Goal: Task Accomplishment & Management: Complete application form

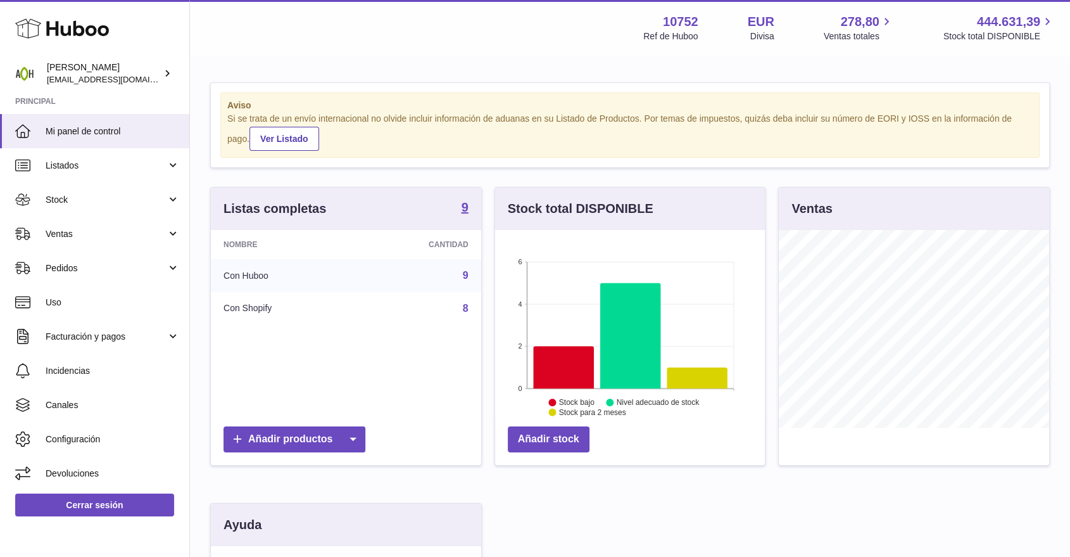
scroll to position [198, 270]
click at [89, 229] on span "Ventas" at bounding box center [106, 234] width 121 height 12
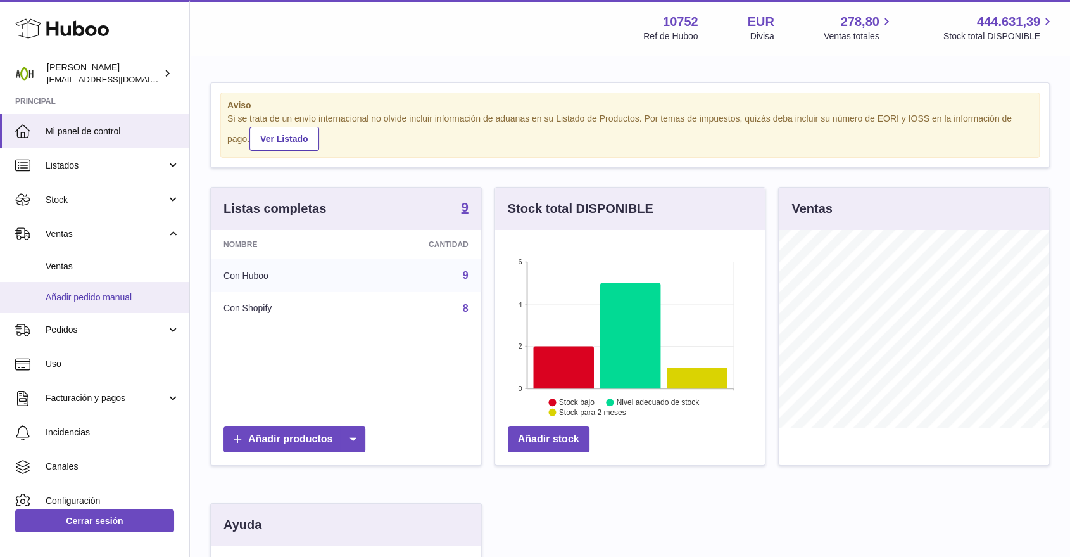
click at [73, 296] on span "Añadir pedido manual" at bounding box center [113, 297] width 134 height 12
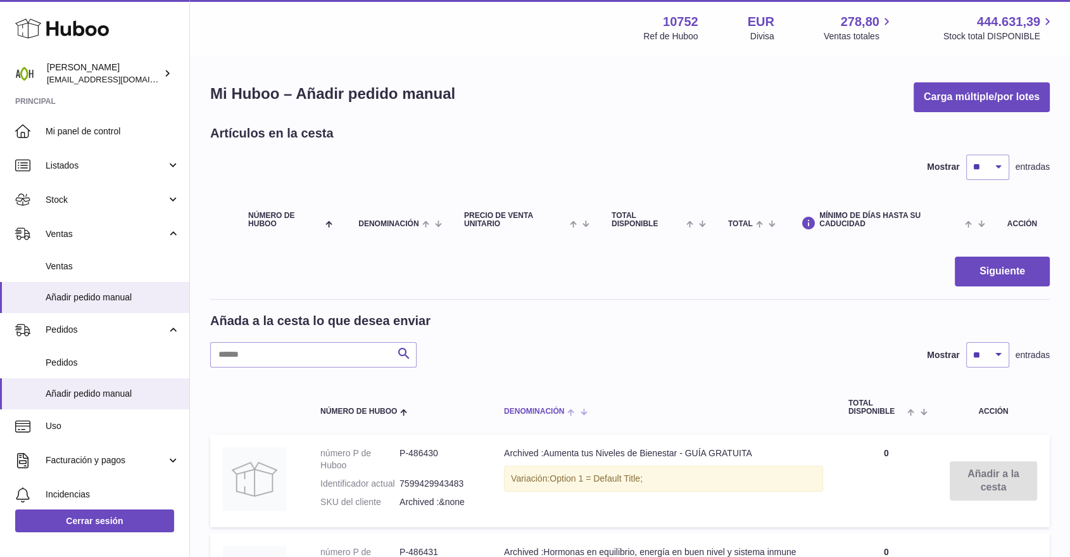
click at [523, 409] on span "Denominación" at bounding box center [534, 411] width 60 height 8
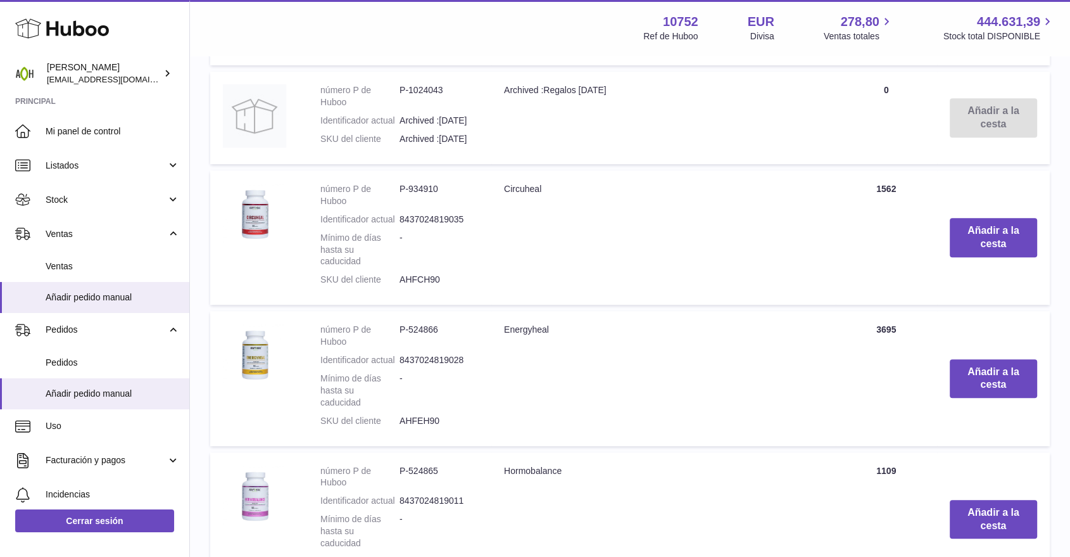
scroll to position [562, 0]
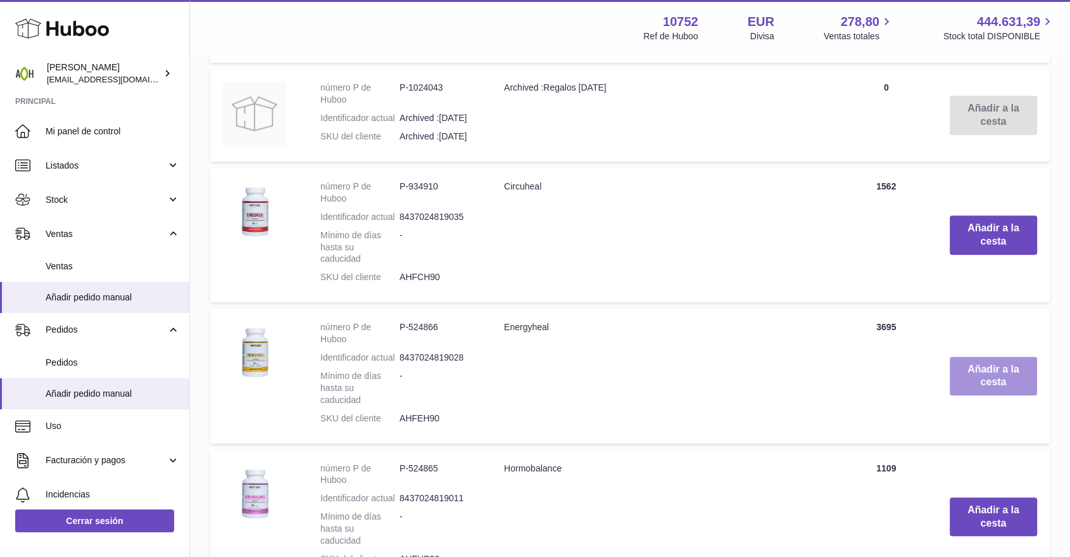
click at [958, 382] on button "Añadir a la cesta" at bounding box center [993, 375] width 87 height 39
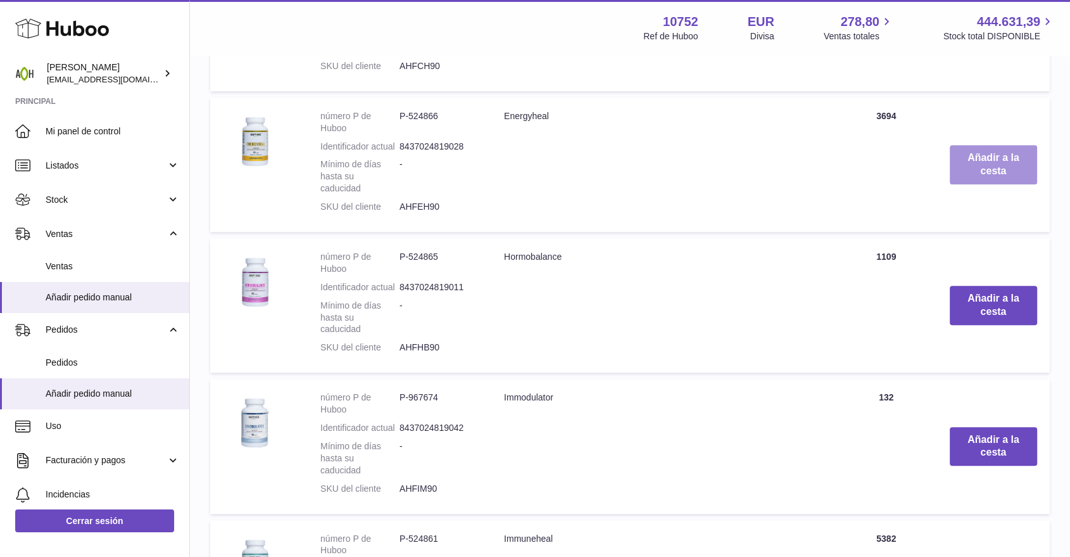
scroll to position [886, 0]
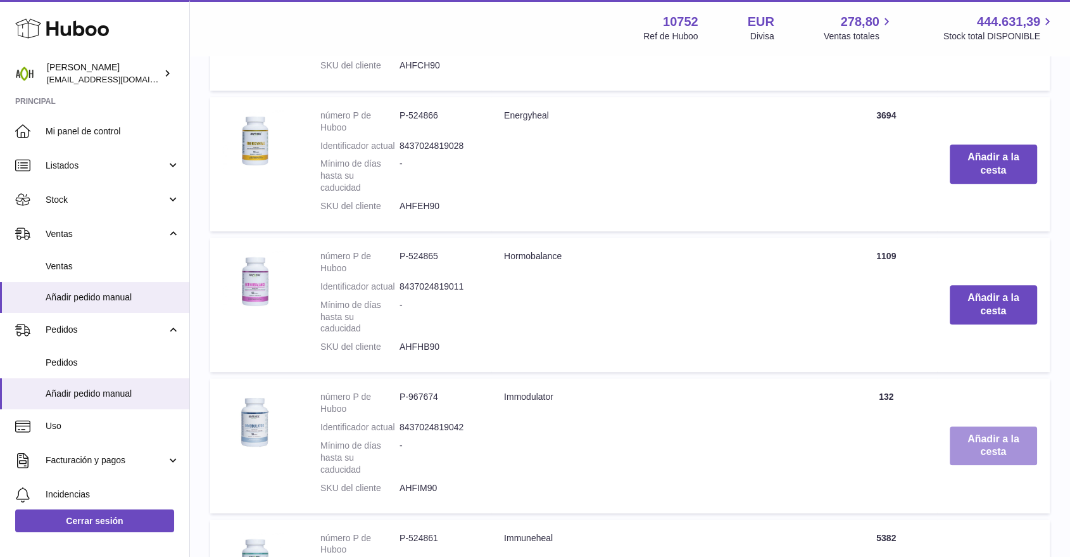
click at [958, 435] on button "Añadir a la cesta" at bounding box center [993, 445] width 87 height 39
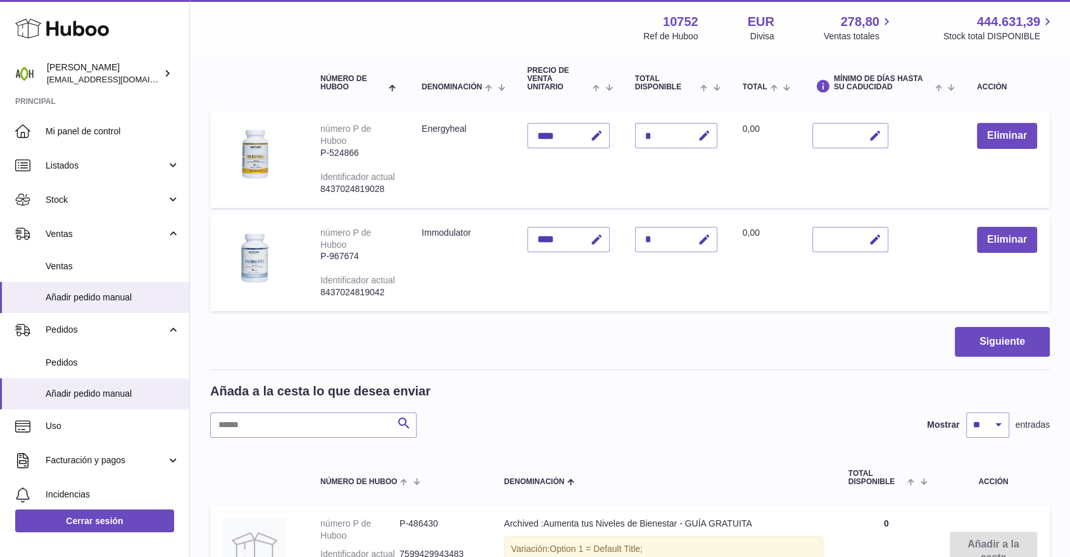
scroll to position [75, 0]
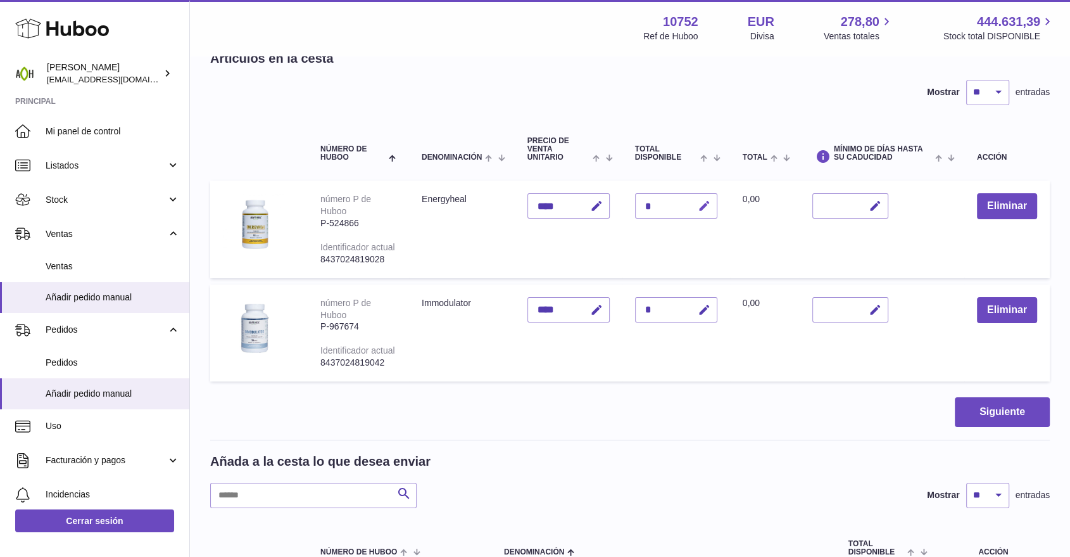
click at [707, 211] on icon "button" at bounding box center [704, 205] width 13 height 13
drag, startPoint x: 654, startPoint y: 203, endPoint x: 632, endPoint y: 204, distance: 21.6
click at [632, 204] on td "Cantidad *" at bounding box center [676, 228] width 108 height 97
type input "*"
click at [699, 206] on icon "submit" at bounding box center [704, 205] width 11 height 11
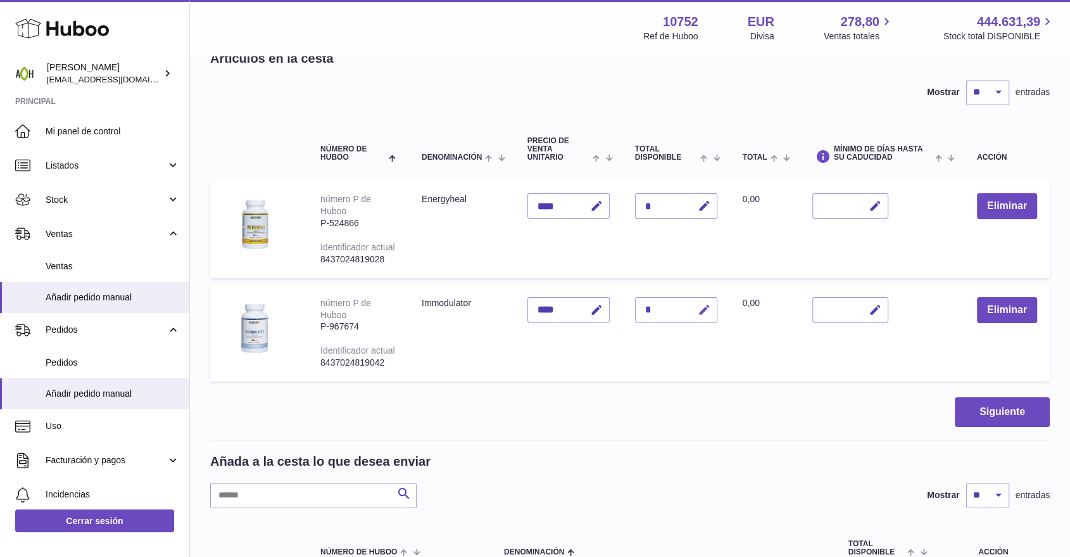
click at [698, 306] on icon "button" at bounding box center [704, 309] width 13 height 13
drag, startPoint x: 652, startPoint y: 308, endPoint x: 638, endPoint y: 309, distance: 13.9
click at [638, 309] on input "*" at bounding box center [676, 309] width 82 height 25
type input "*"
click at [700, 314] on icon "submit" at bounding box center [704, 309] width 11 height 11
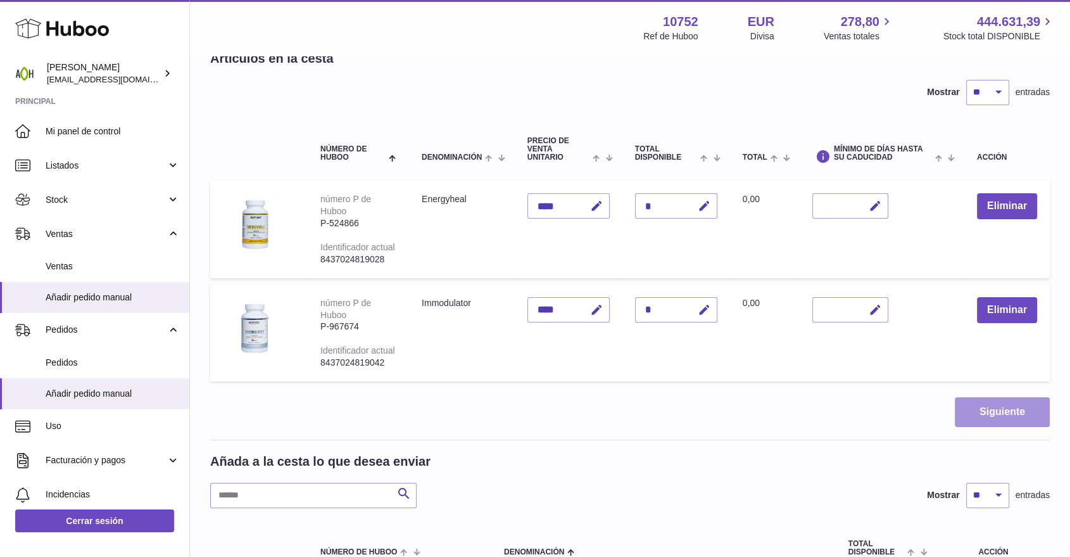
click at [979, 411] on button "Siguiente" at bounding box center [1002, 412] width 95 height 30
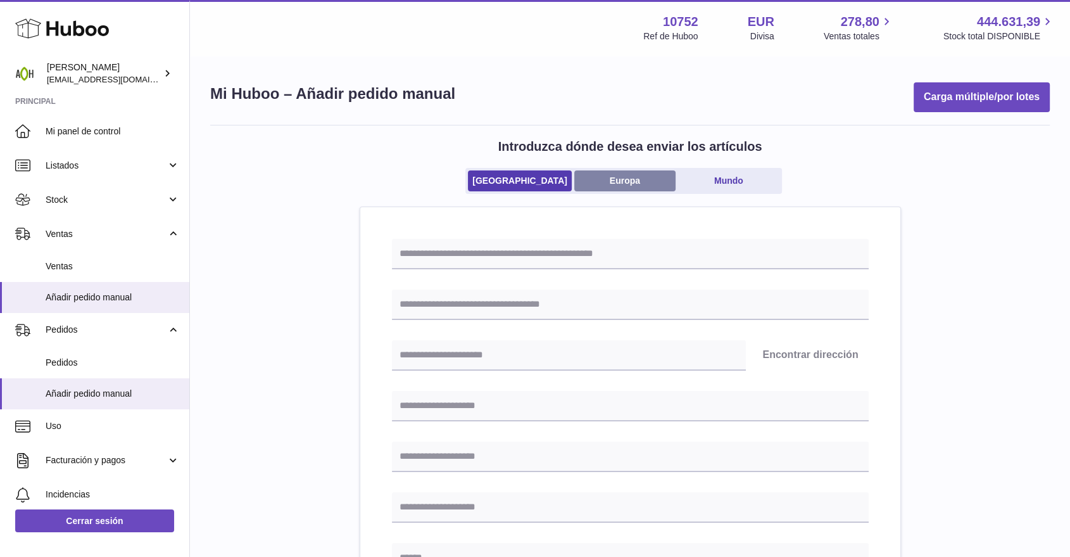
click at [598, 180] on link "Europa" at bounding box center [624, 180] width 101 height 21
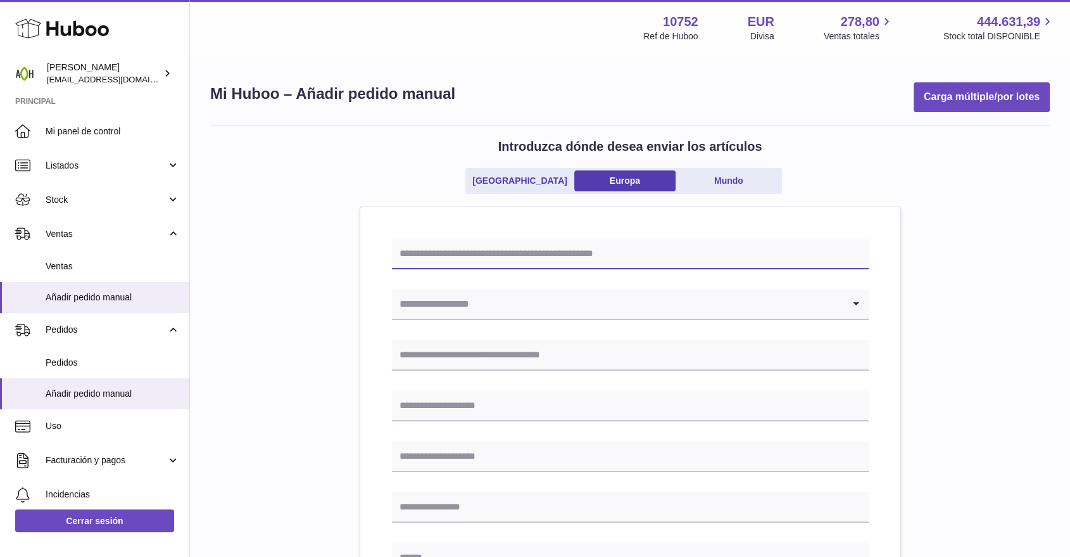
click at [549, 255] on input "text" at bounding box center [630, 254] width 477 height 30
drag, startPoint x: 420, startPoint y: 250, endPoint x: 444, endPoint y: 252, distance: 24.1
click at [444, 252] on input "*******" at bounding box center [630, 254] width 477 height 30
type input "*******"
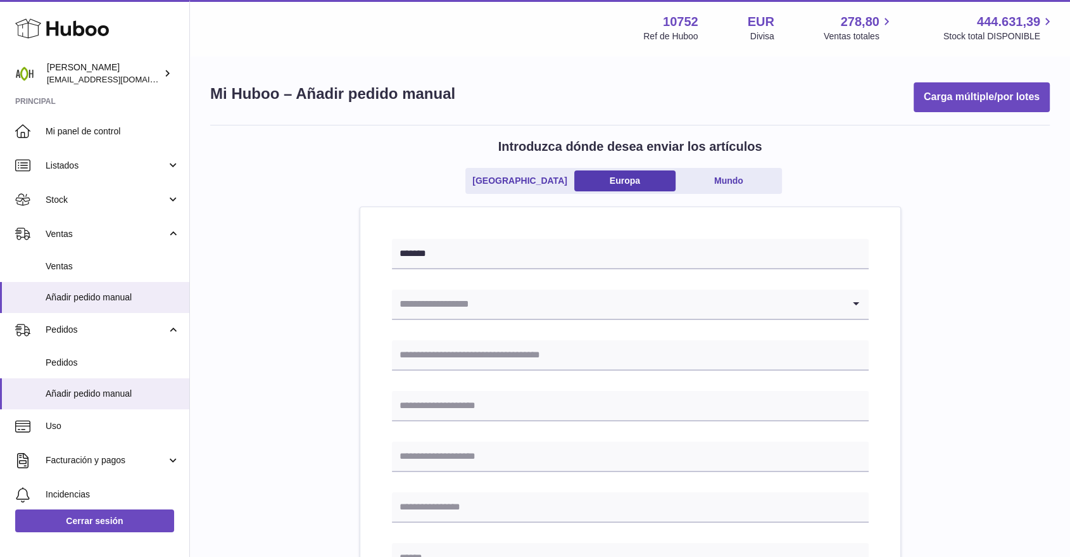
click at [415, 304] on input "Search for option" at bounding box center [617, 303] width 451 height 29
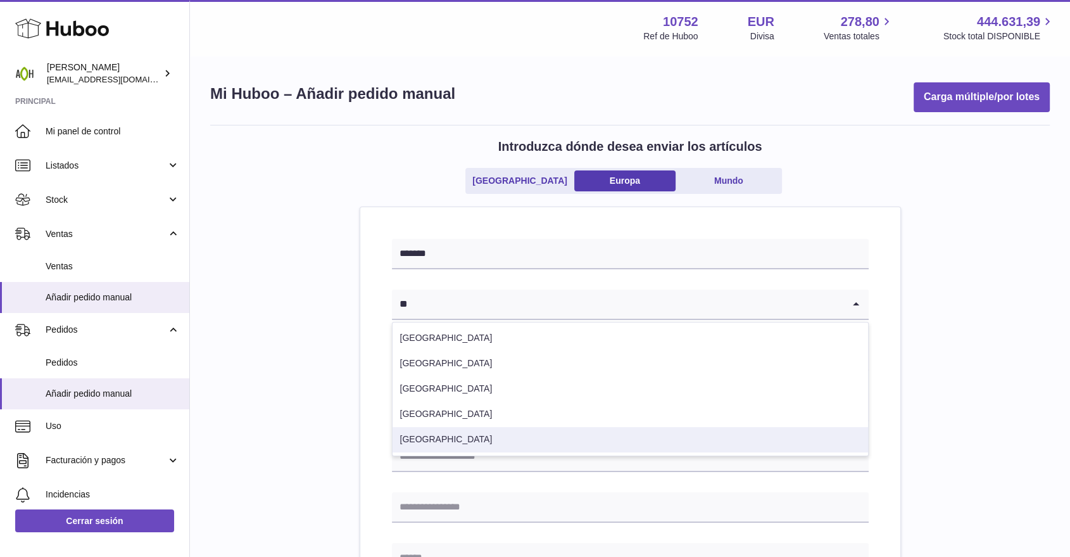
click at [427, 429] on li "España" at bounding box center [630, 439] width 475 height 25
type input "**"
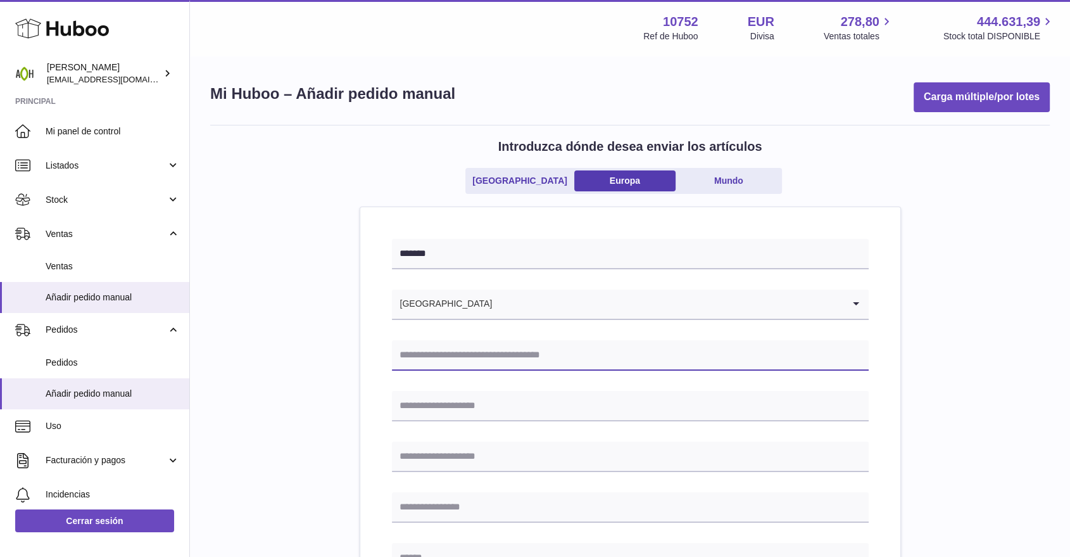
click at [420, 356] on input "text" at bounding box center [630, 355] width 477 height 30
type input "**********"
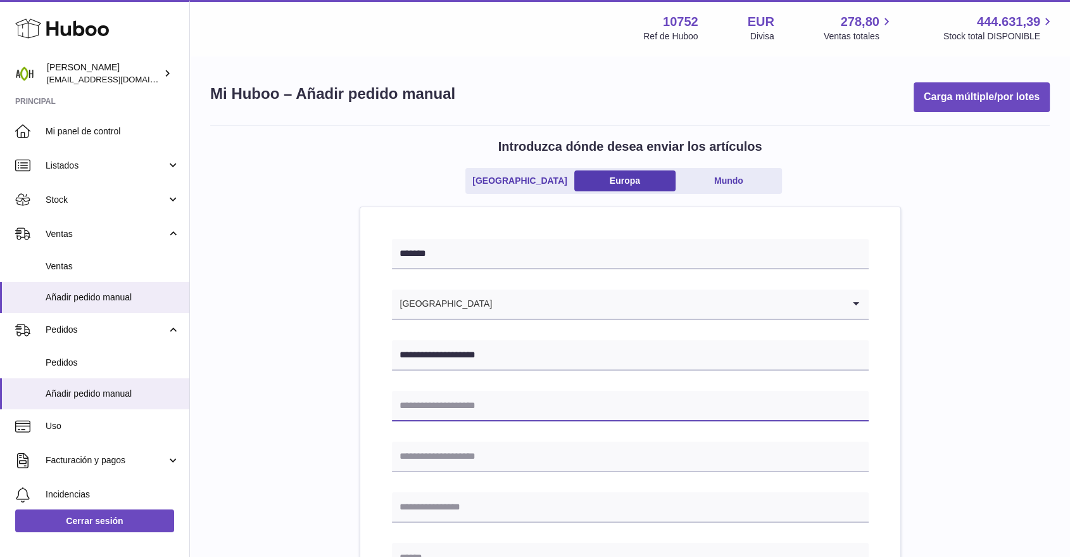
click at [445, 413] on input "text" at bounding box center [630, 406] width 477 height 30
type input "**********"
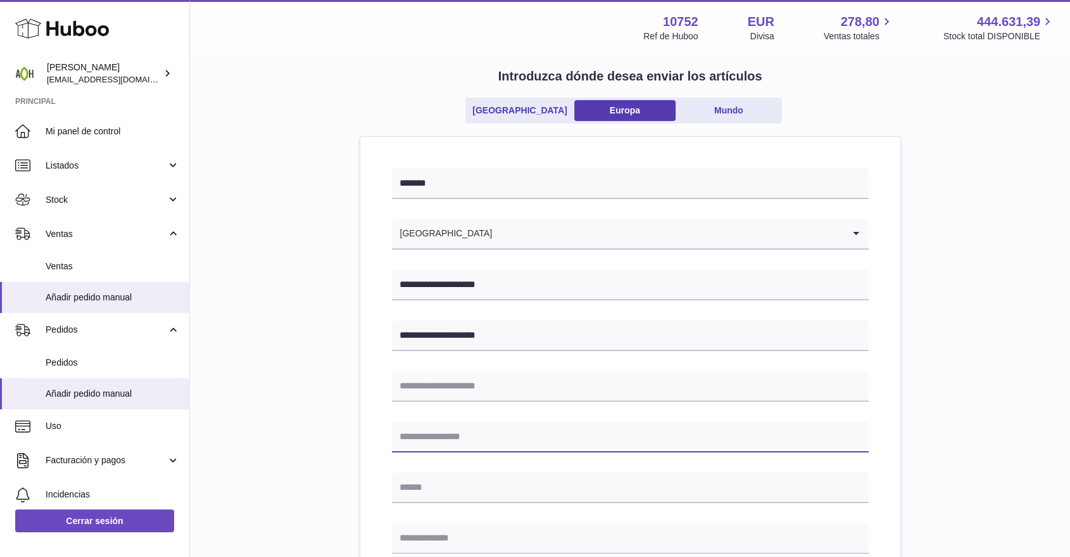
click at [410, 429] on input "text" at bounding box center [630, 437] width 477 height 30
type input "**********"
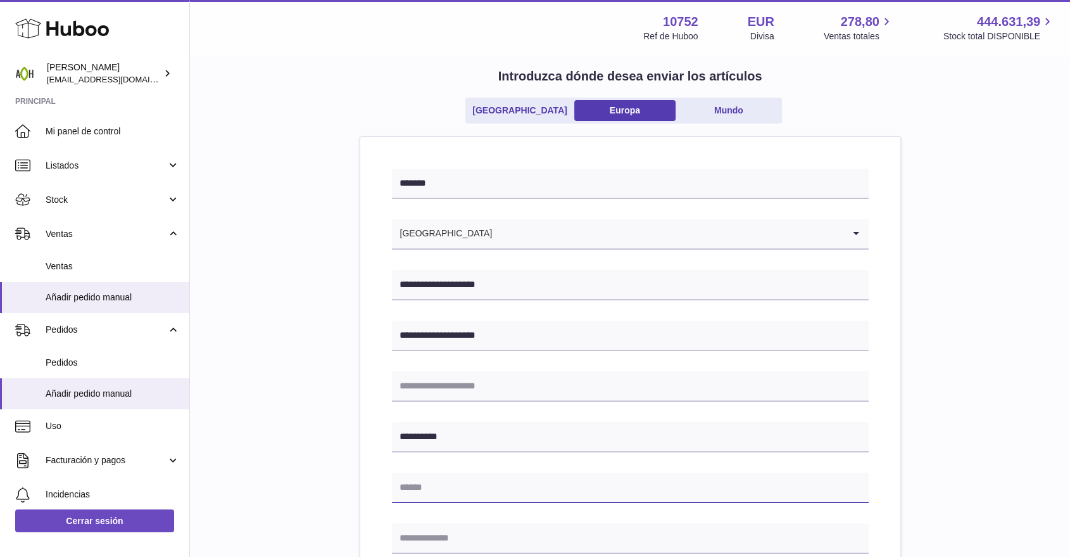
click at [448, 486] on input "text" at bounding box center [630, 487] width 477 height 30
type input "******"
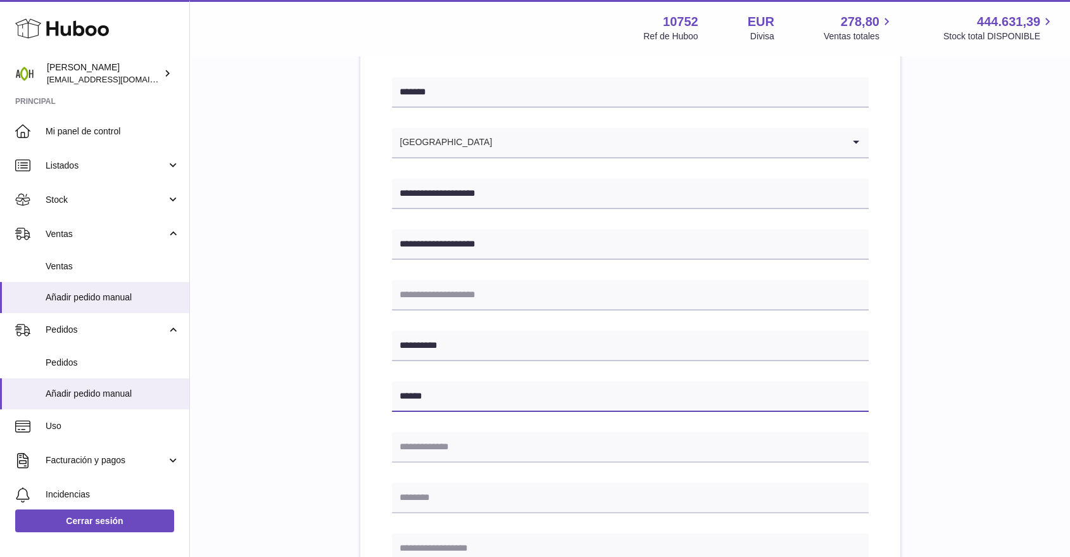
scroll to position [211, 0]
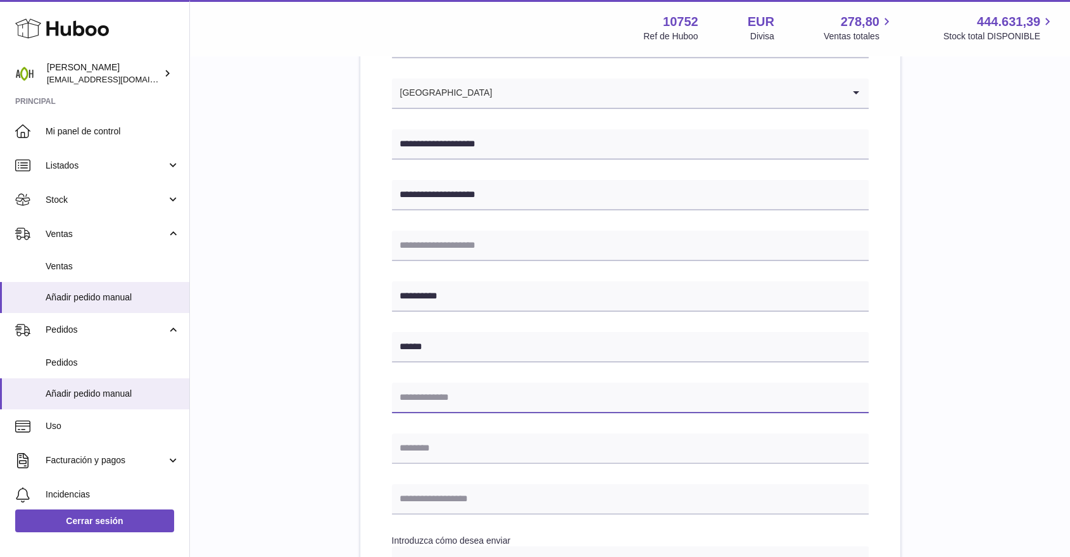
click at [455, 395] on input "text" at bounding box center [630, 397] width 477 height 30
type input "*****"
click at [422, 446] on input "text" at bounding box center [630, 448] width 477 height 30
type input "*********"
click at [440, 501] on input "text" at bounding box center [630, 499] width 477 height 30
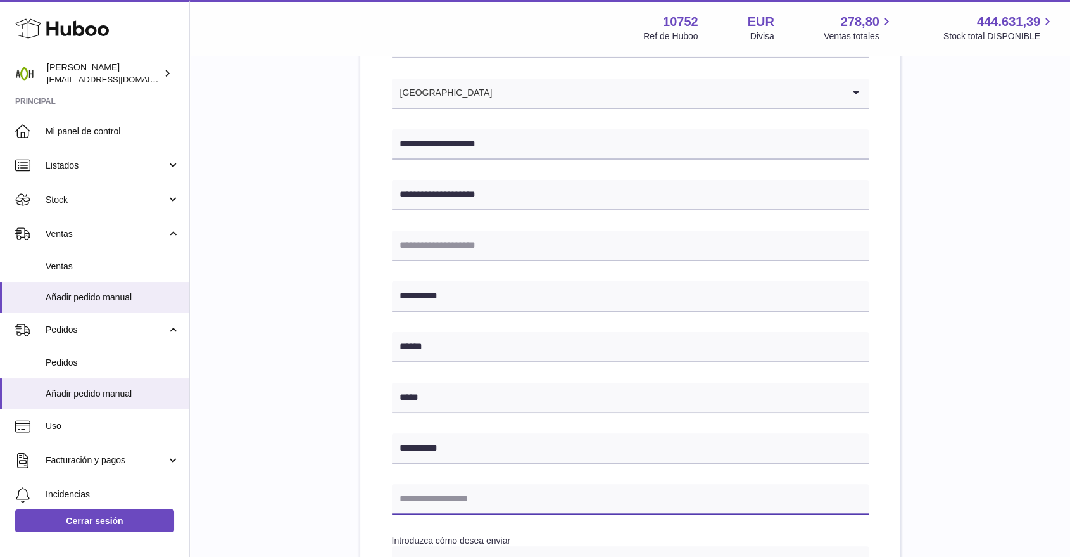
type input "**********"
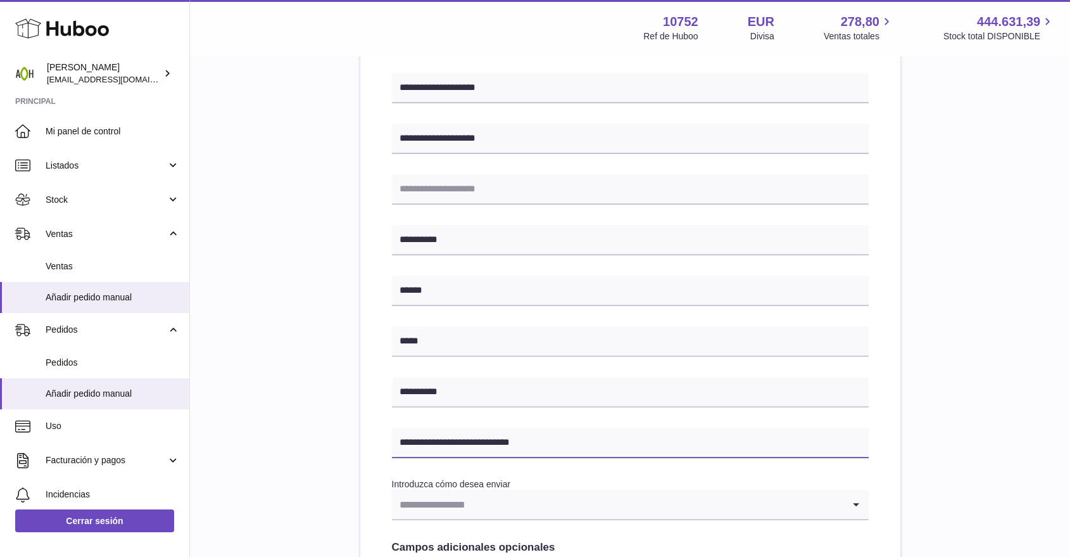
scroll to position [351, 0]
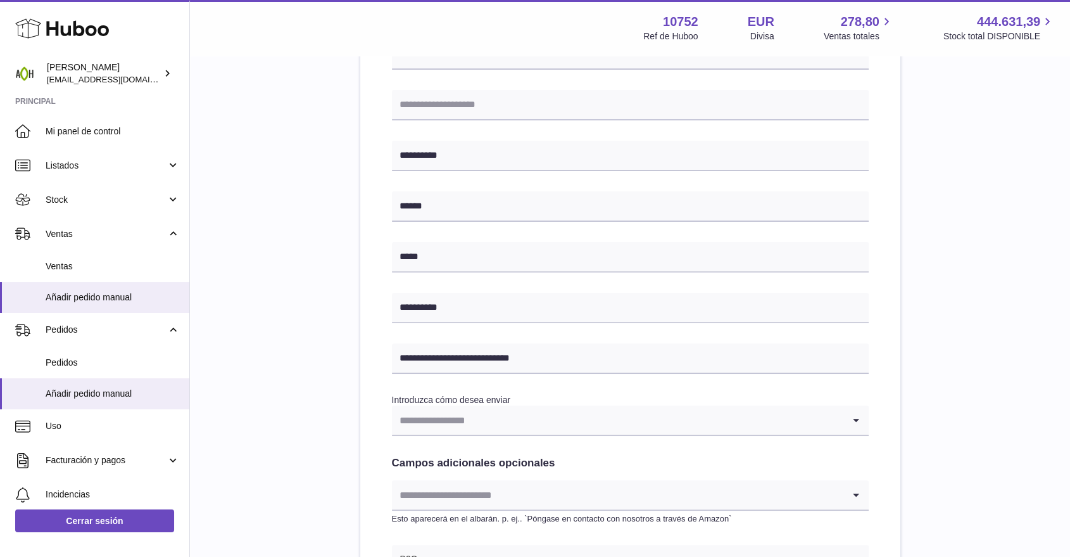
click at [465, 412] on input "Search for option" at bounding box center [617, 419] width 451 height 29
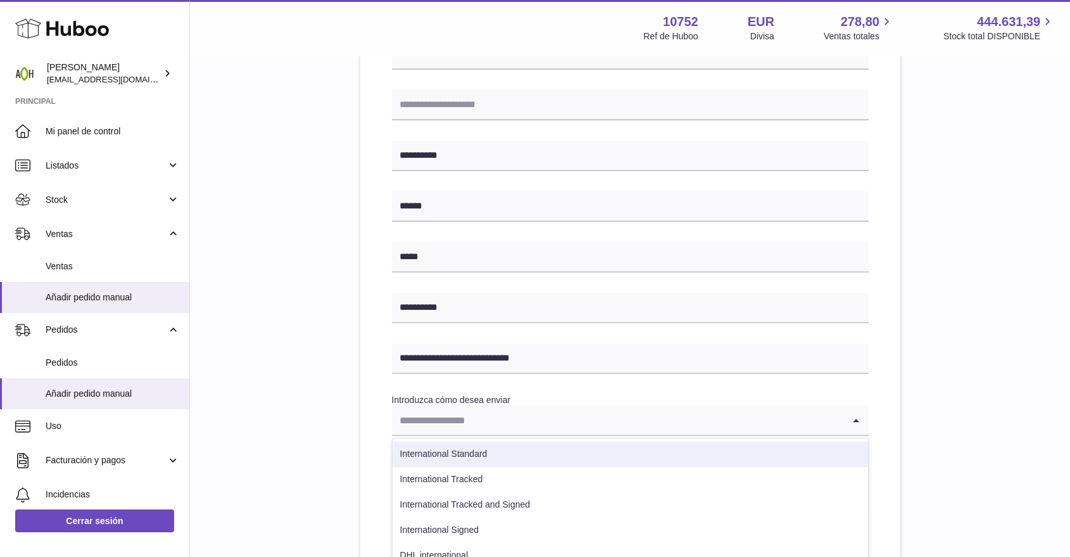
click at [446, 445] on li "International Standard" at bounding box center [630, 453] width 475 height 25
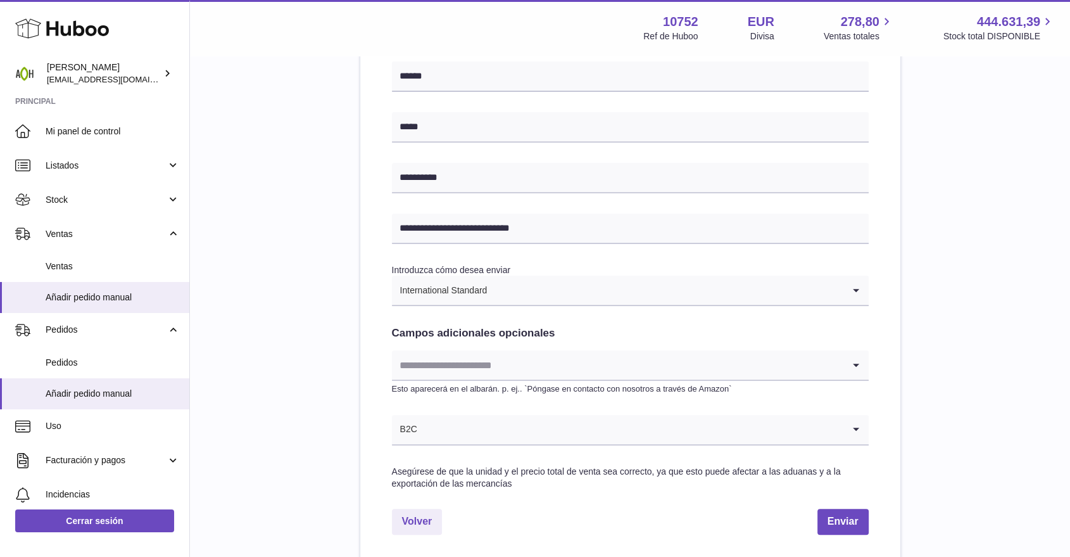
scroll to position [562, 0]
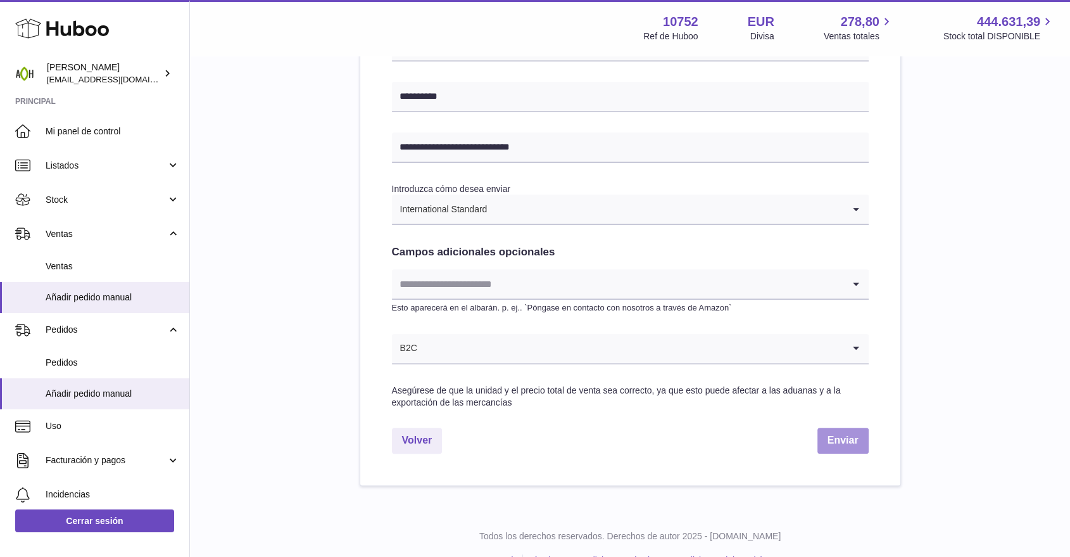
click at [845, 430] on button "Enviar" at bounding box center [842, 440] width 51 height 26
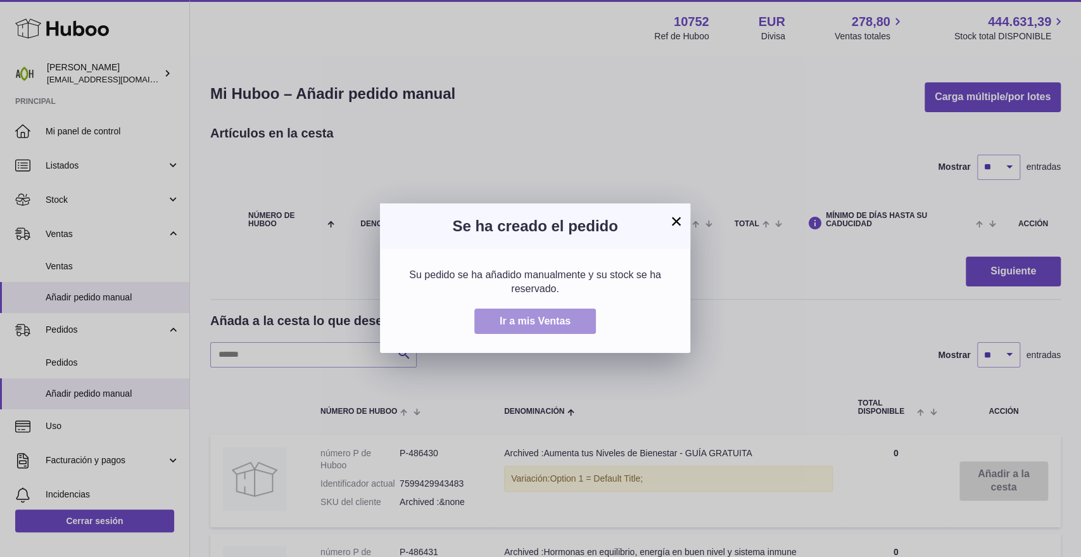
click at [529, 318] on span "Ir a mis Ventas" at bounding box center [535, 320] width 71 height 11
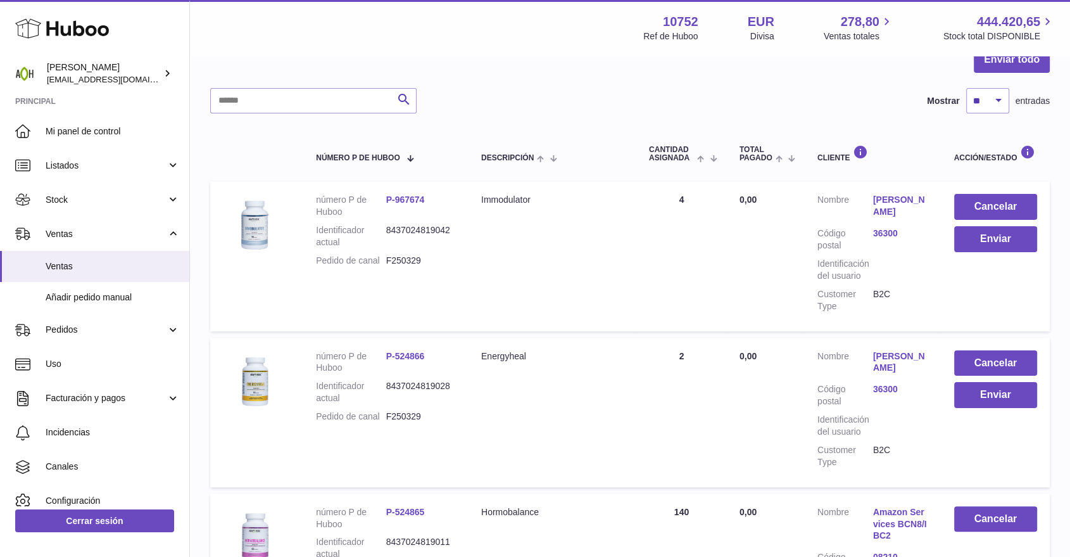
scroll to position [61, 0]
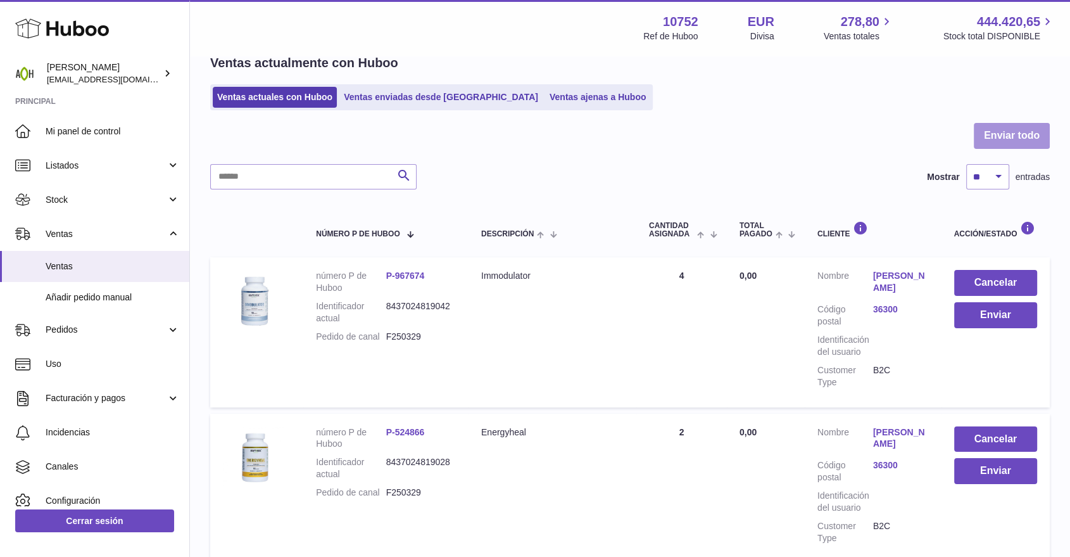
click at [978, 133] on button "Enviar todo" at bounding box center [1012, 136] width 76 height 26
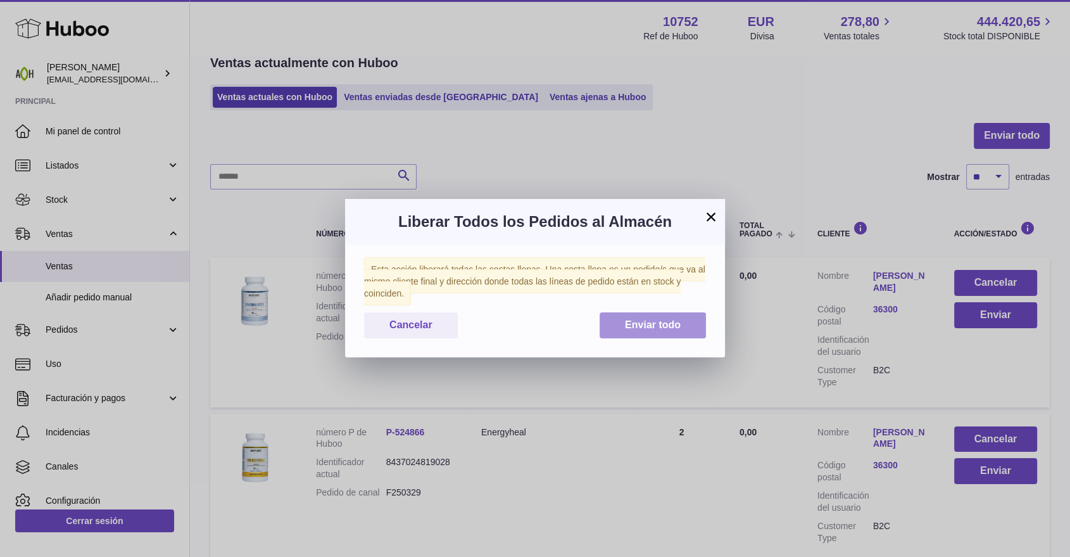
click at [662, 320] on span "Enviar todo" at bounding box center [653, 324] width 56 height 11
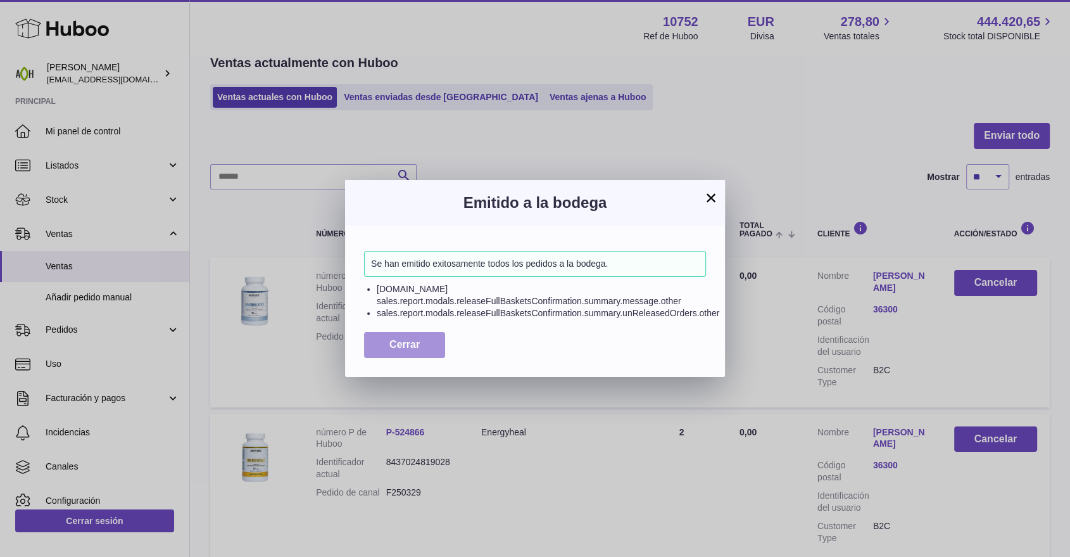
click at [431, 344] on button "Cerrar" at bounding box center [404, 345] width 81 height 26
